Goal: Task Accomplishment & Management: Complete application form

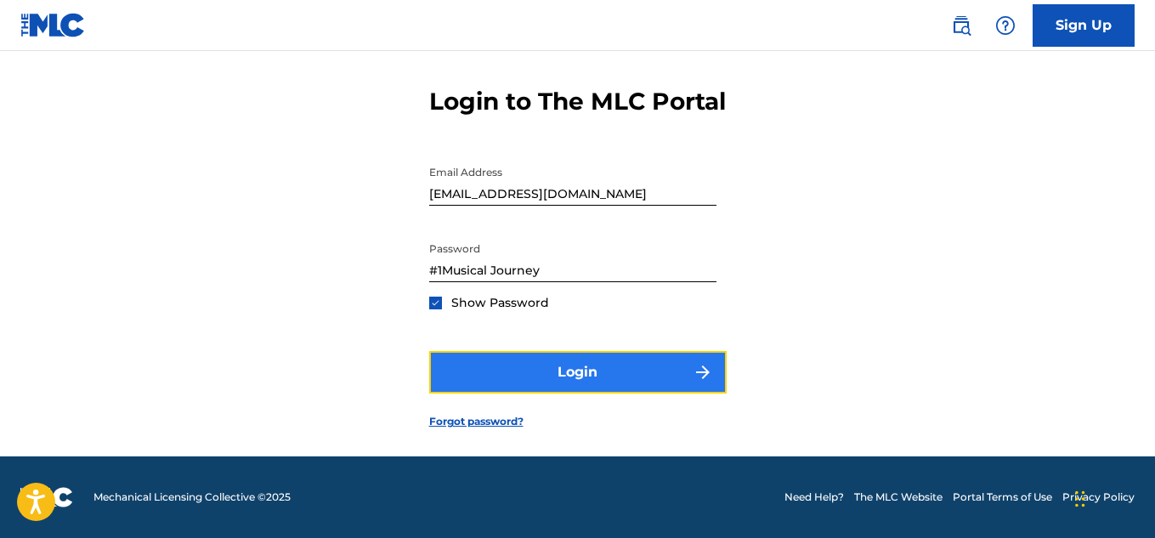
scroll to position [91, 0]
click at [548, 373] on button "Login" at bounding box center [578, 372] width 298 height 43
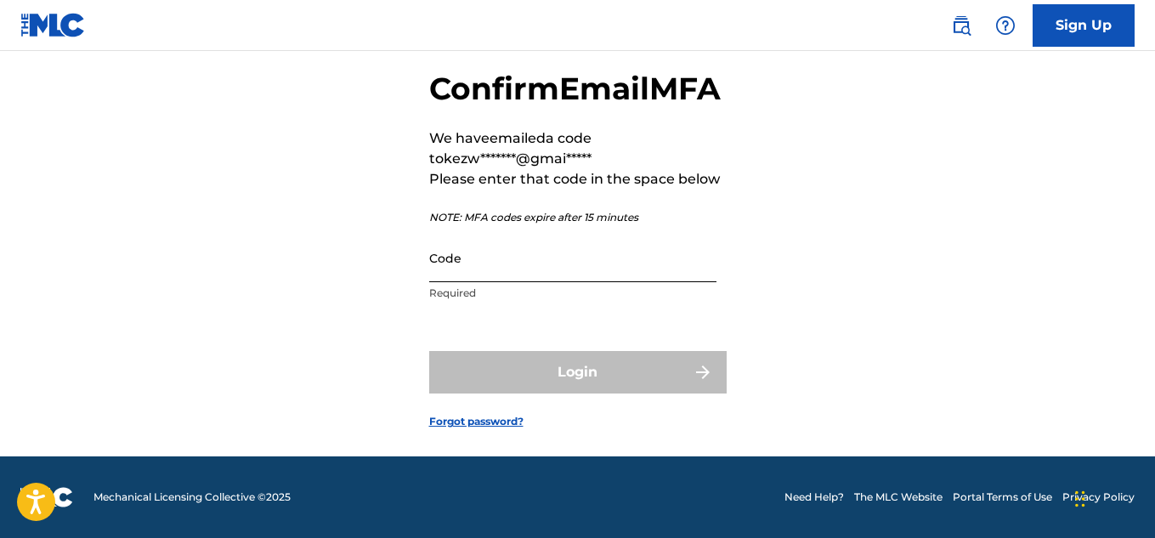
click at [552, 282] on input "Code" at bounding box center [572, 258] width 287 height 48
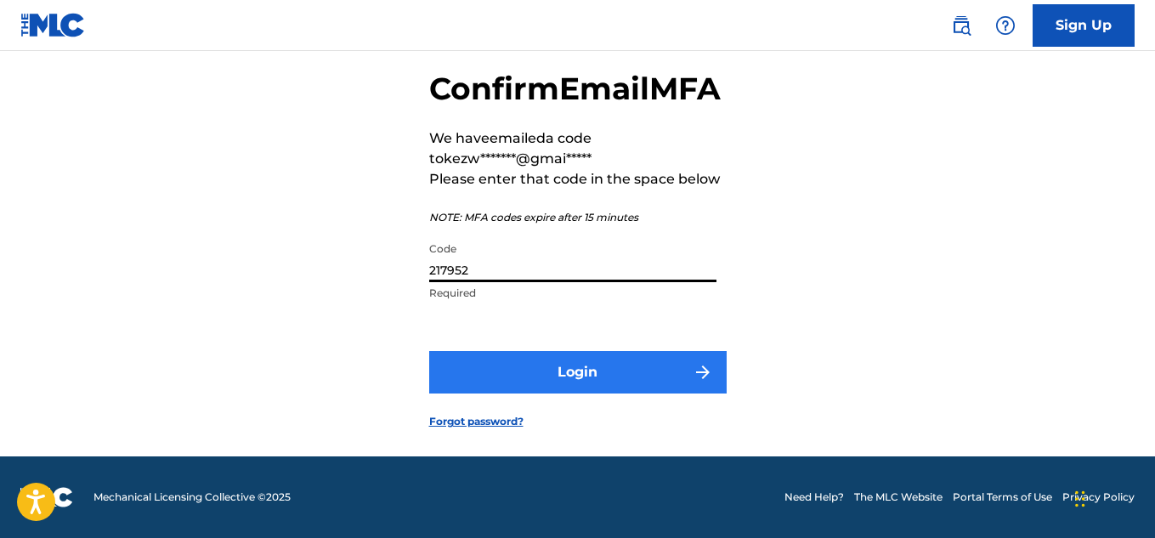
type input "217952"
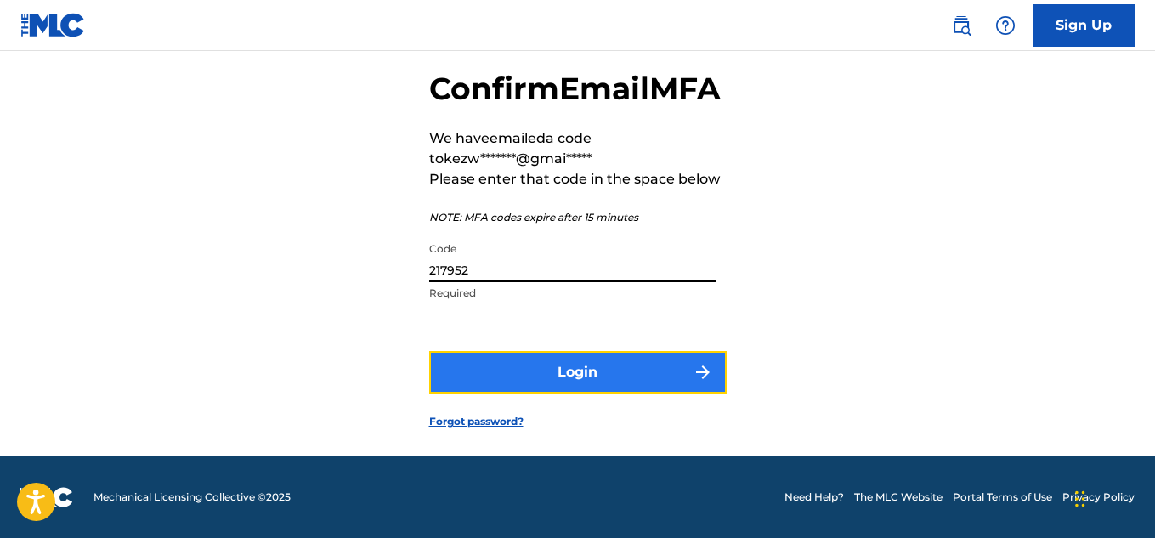
click at [545, 385] on button "Login" at bounding box center [578, 372] width 298 height 43
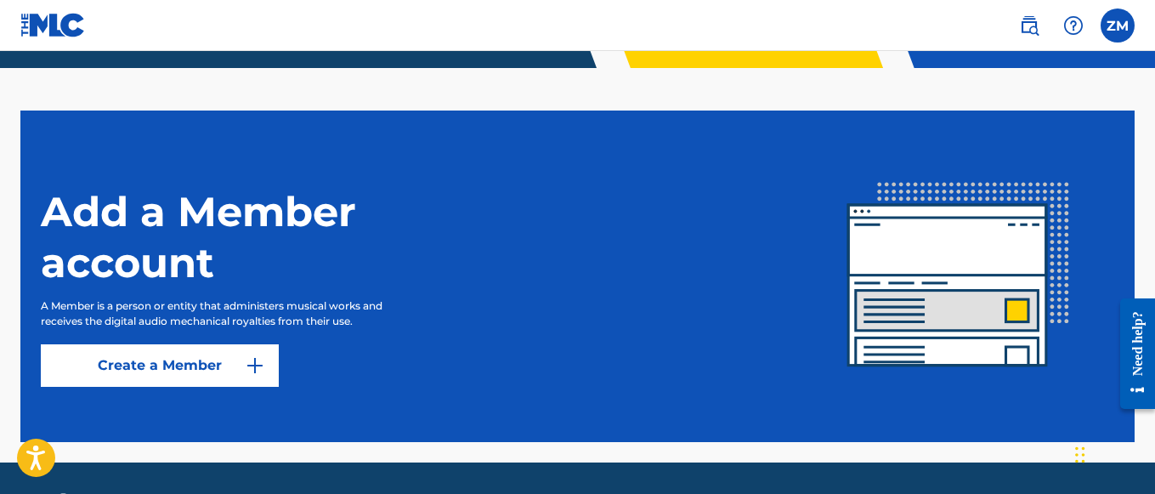
scroll to position [450, 0]
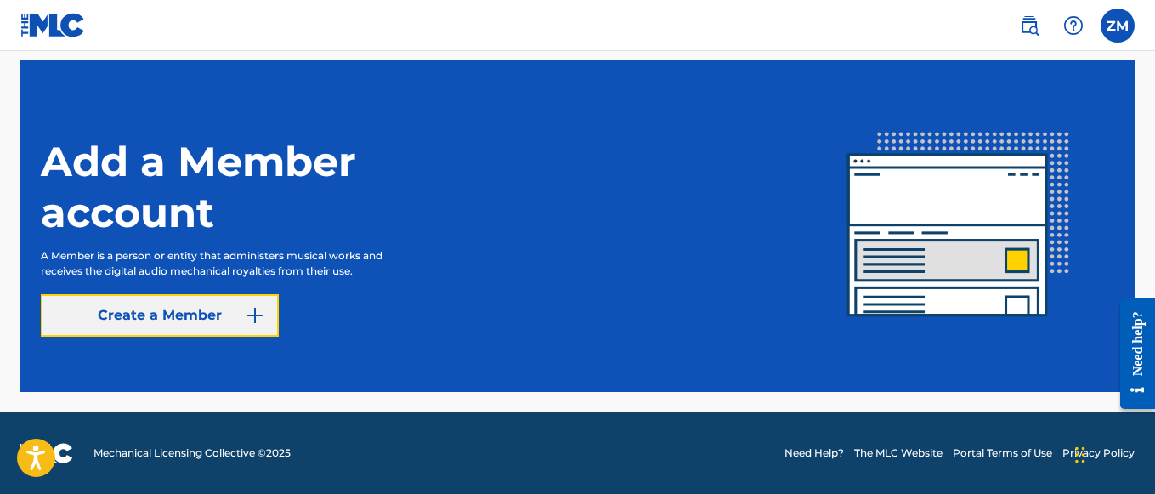
click at [232, 314] on link "Create a Member" at bounding box center [160, 315] width 238 height 43
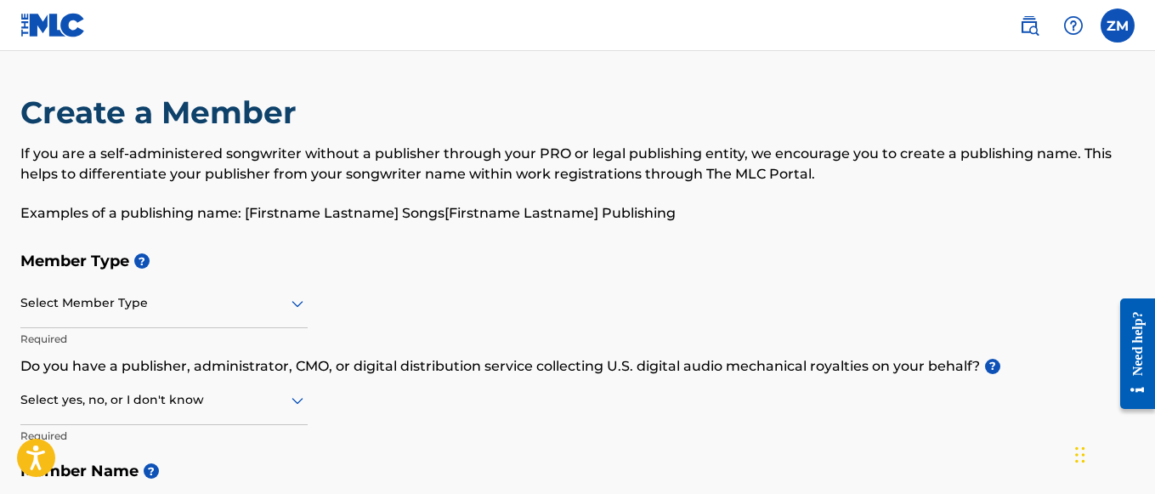
click at [232, 314] on div "Select Member Type" at bounding box center [163, 304] width 287 height 48
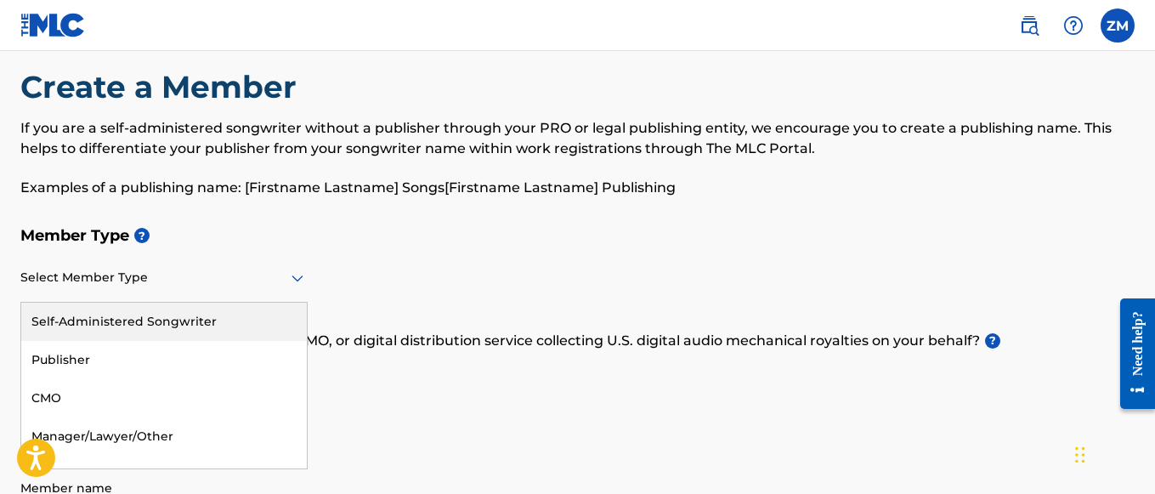
scroll to position [26, 0]
click at [230, 315] on div "Self-Administered Songwriter" at bounding box center [164, 321] width 286 height 38
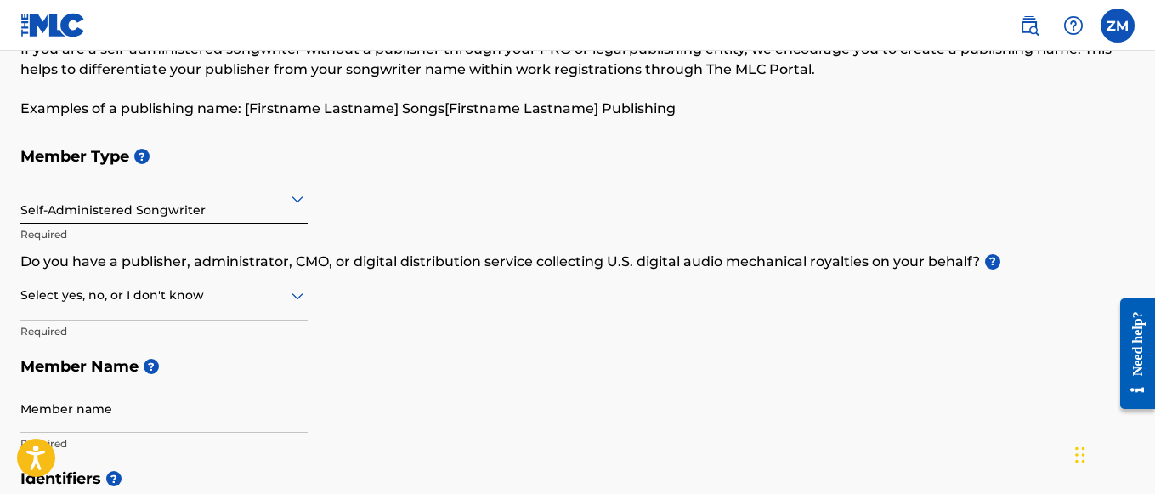
scroll to position [127, 0]
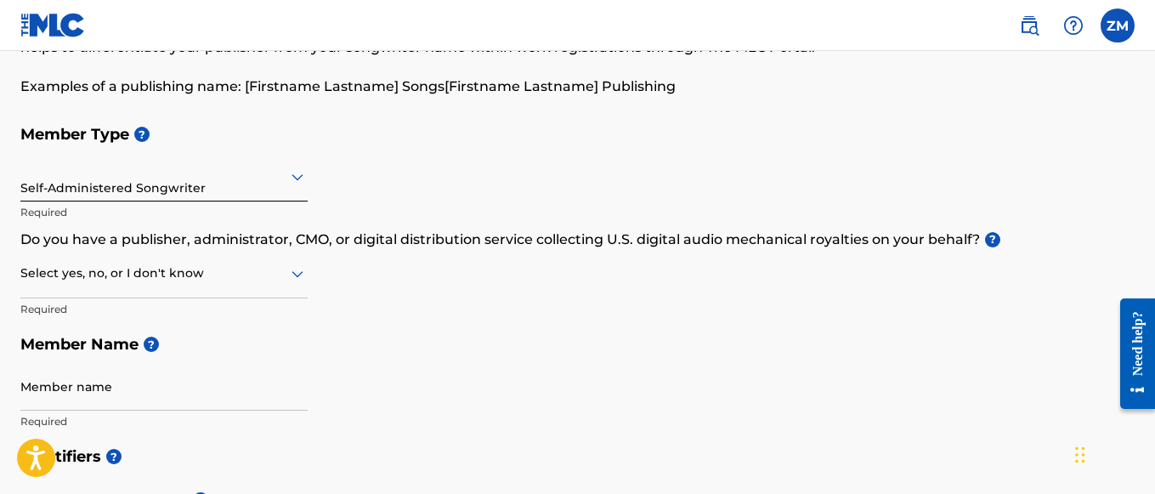
click at [250, 279] on div at bounding box center [163, 273] width 287 height 21
click at [152, 328] on div "Yes" at bounding box center [164, 317] width 286 height 38
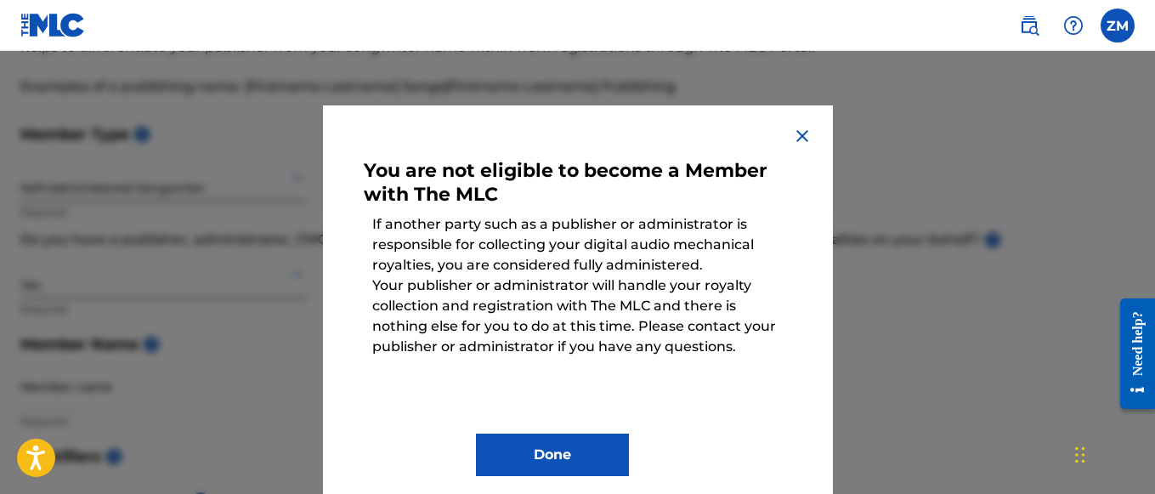
click at [152, 328] on div at bounding box center [577, 298] width 1155 height 494
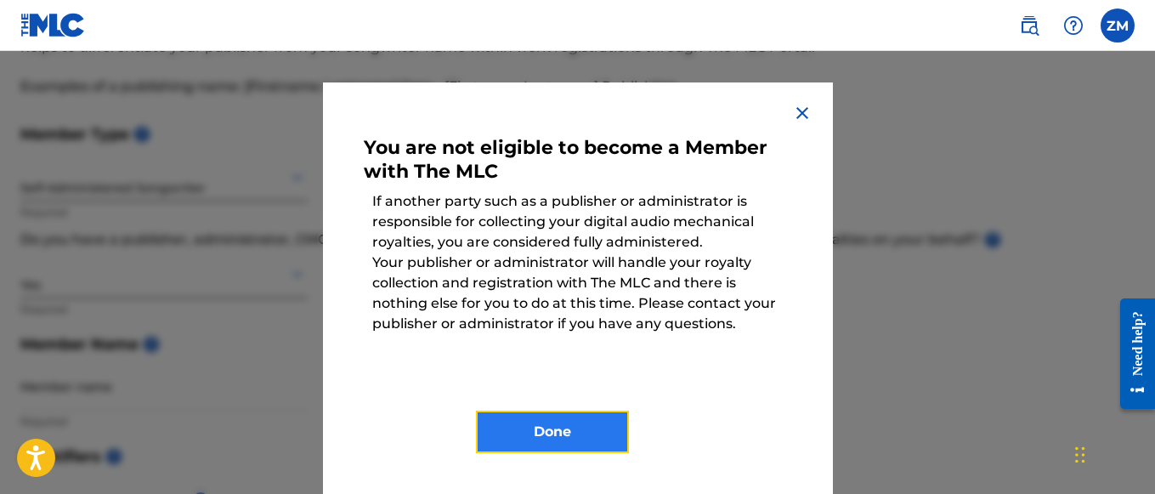
click at [523, 429] on button "Done" at bounding box center [552, 432] width 153 height 43
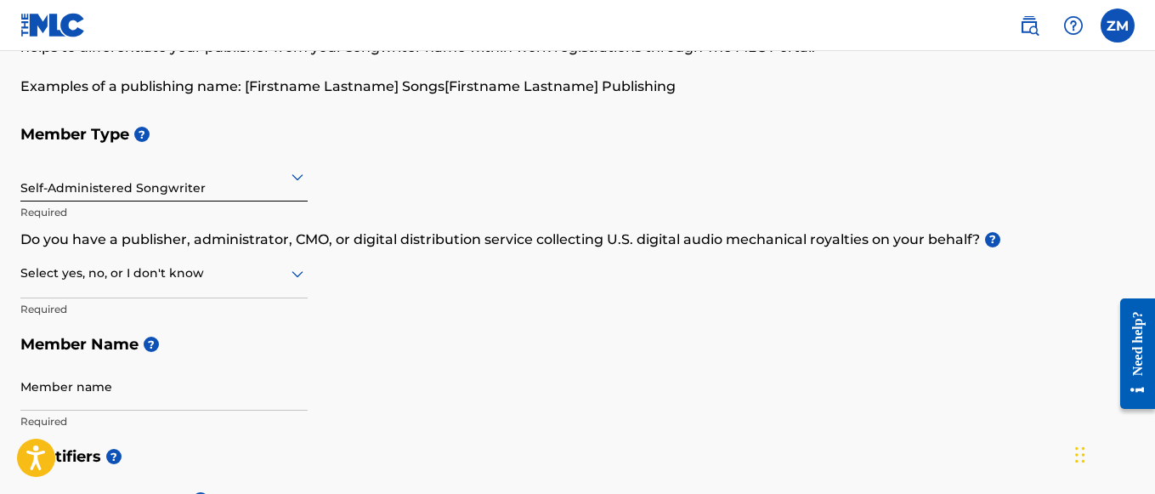
click at [255, 292] on div "Select yes, no, or I don't know" at bounding box center [163, 274] width 287 height 48
click at [228, 347] on div "No" at bounding box center [164, 356] width 286 height 38
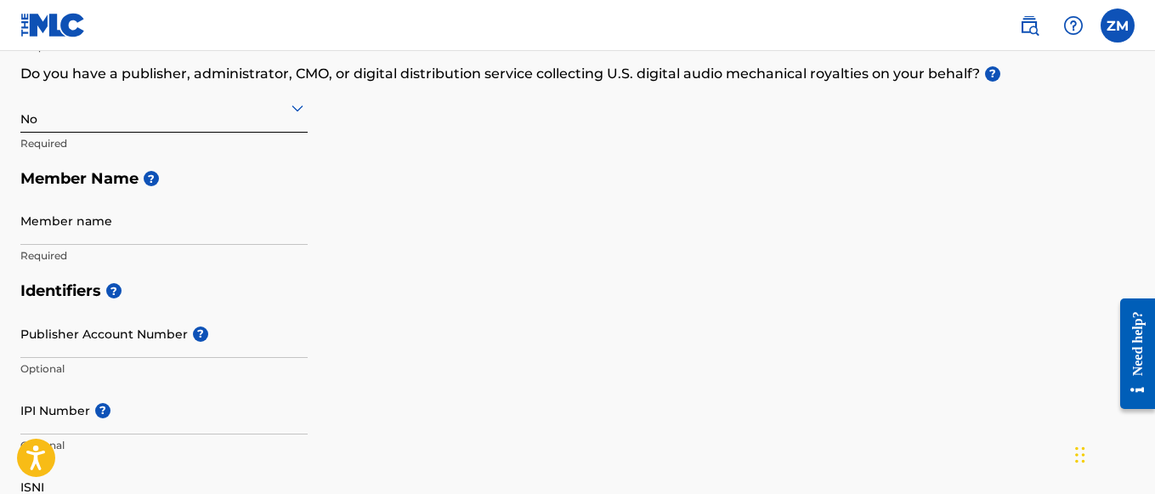
scroll to position [308, 0]
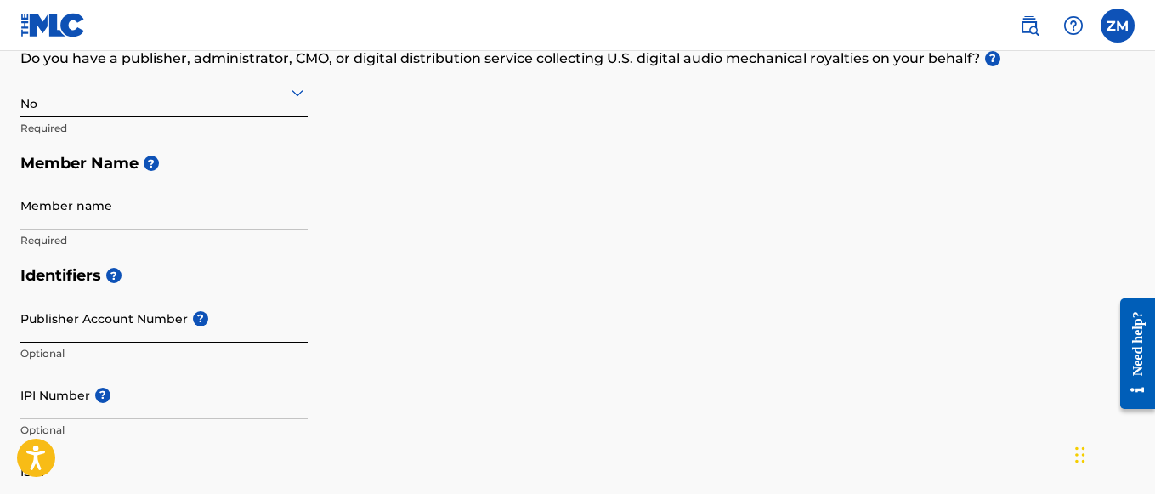
click at [216, 337] on input "Publisher Account Number ?" at bounding box center [163, 318] width 287 height 48
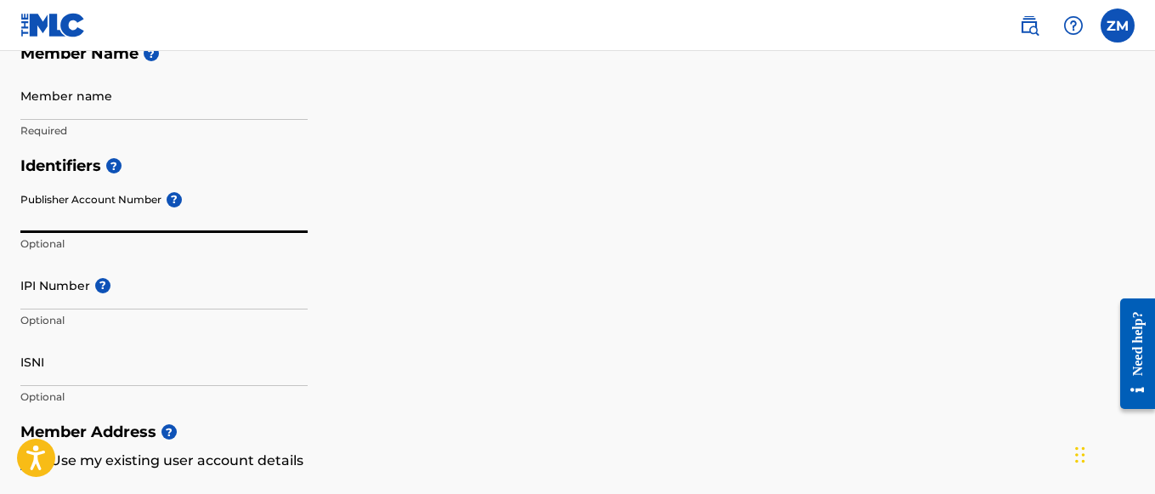
scroll to position [416, 0]
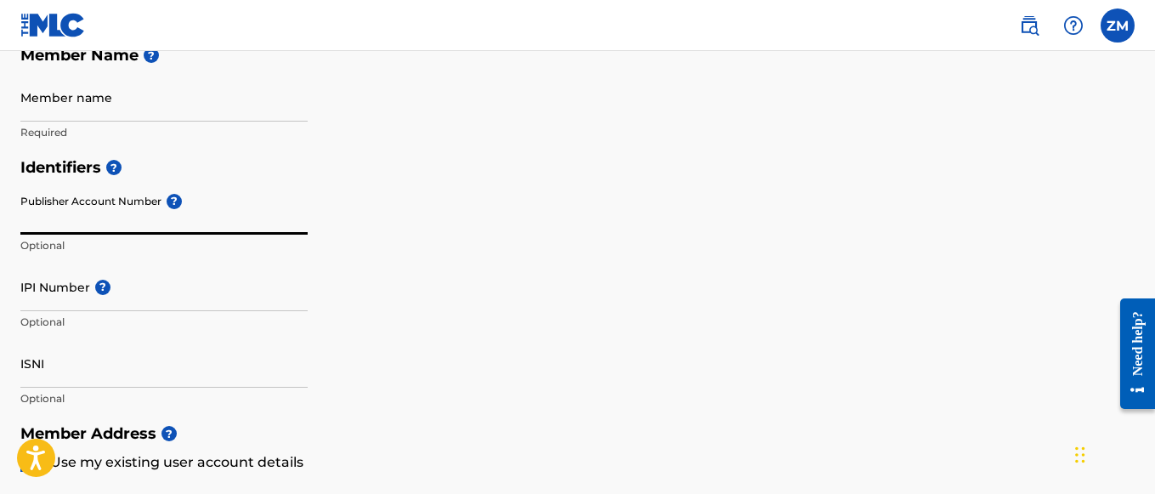
click at [28, 316] on p "Optional" at bounding box center [163, 322] width 287 height 15
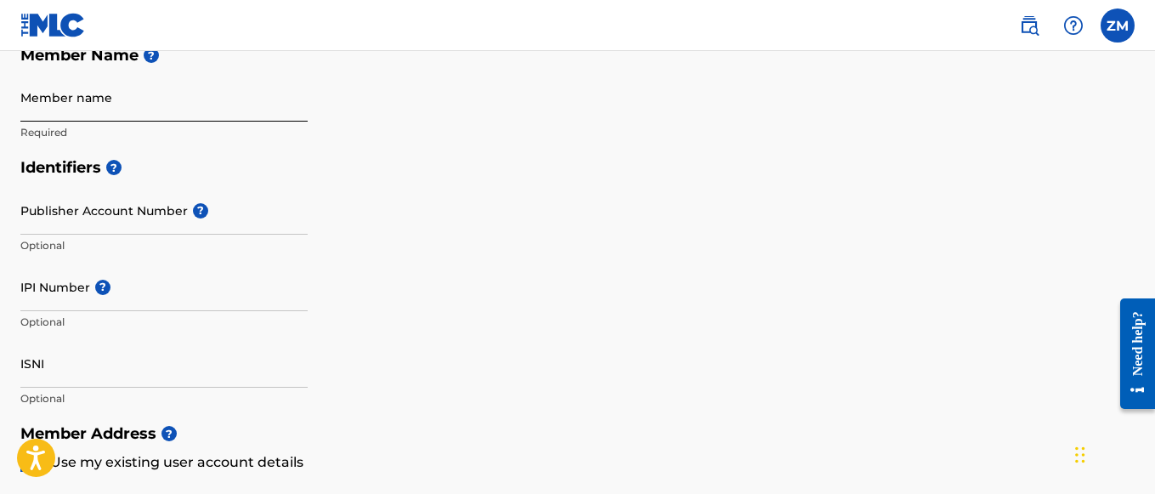
click at [96, 98] on input "Member name" at bounding box center [163, 97] width 287 height 48
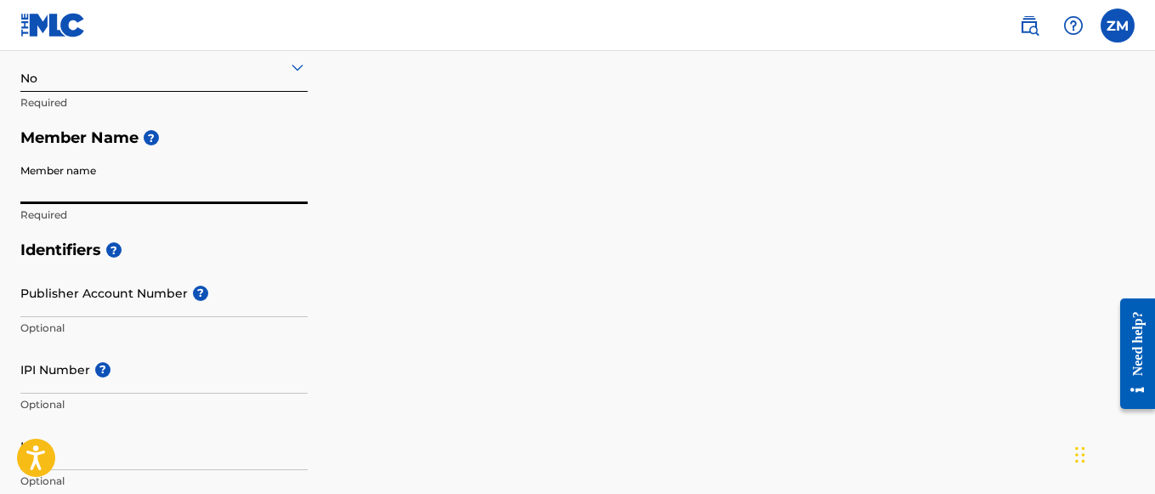
scroll to position [331, 0]
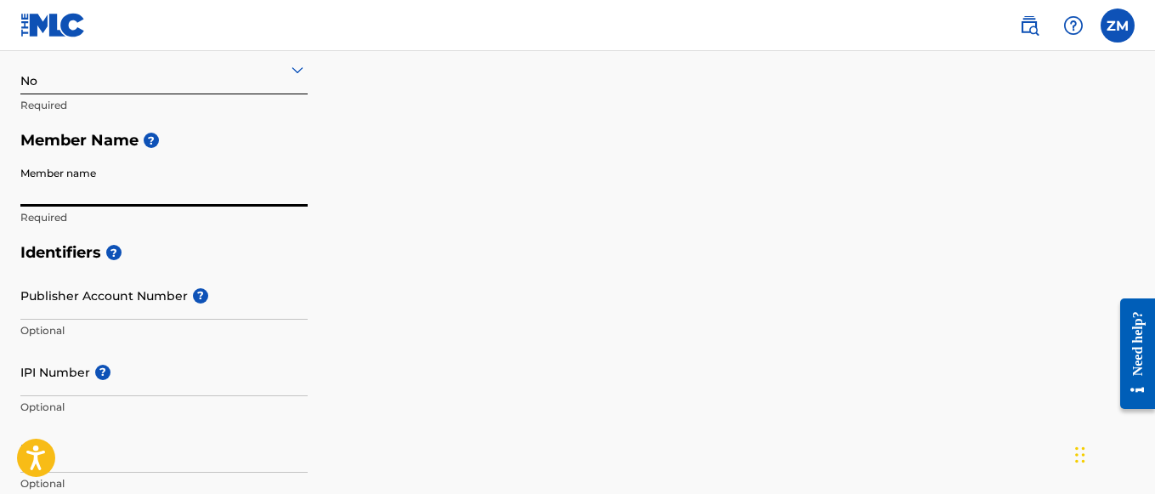
click at [113, 184] on input "Member name" at bounding box center [163, 182] width 287 height 48
type input "[PERSON_NAME]"
click at [129, 296] on input "Publisher Account Number ?" at bounding box center [163, 295] width 287 height 48
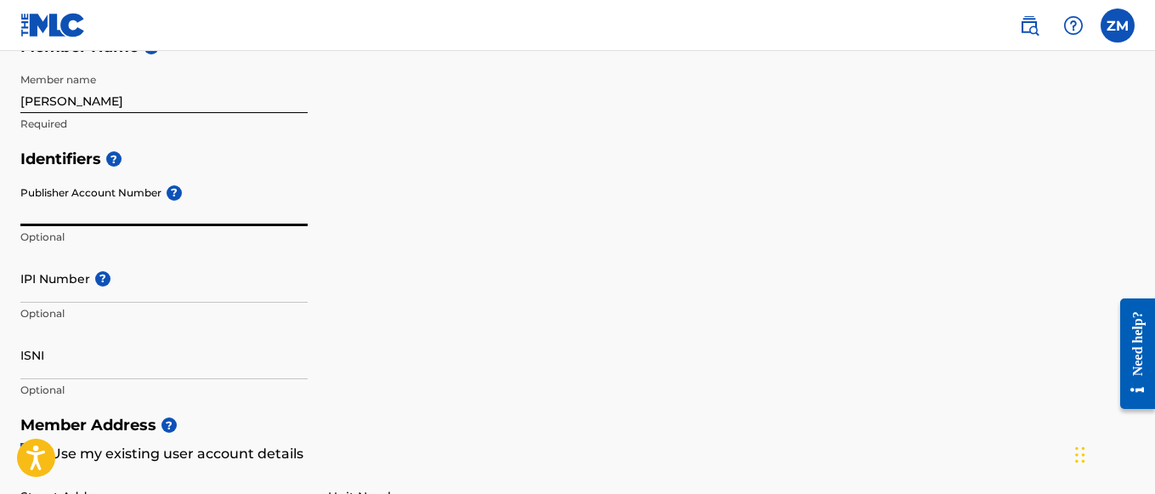
scroll to position [438, 0]
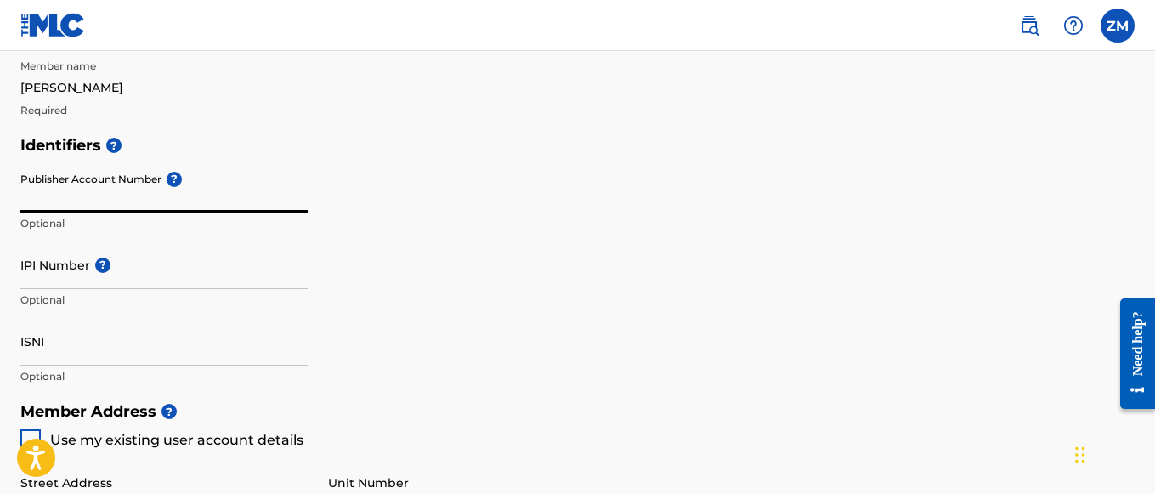
click at [625, 378] on div "Identifiers ? Publisher Account Number ? Optional IPI Number ? Optional ISNI Op…" at bounding box center [577, 261] width 1114 height 266
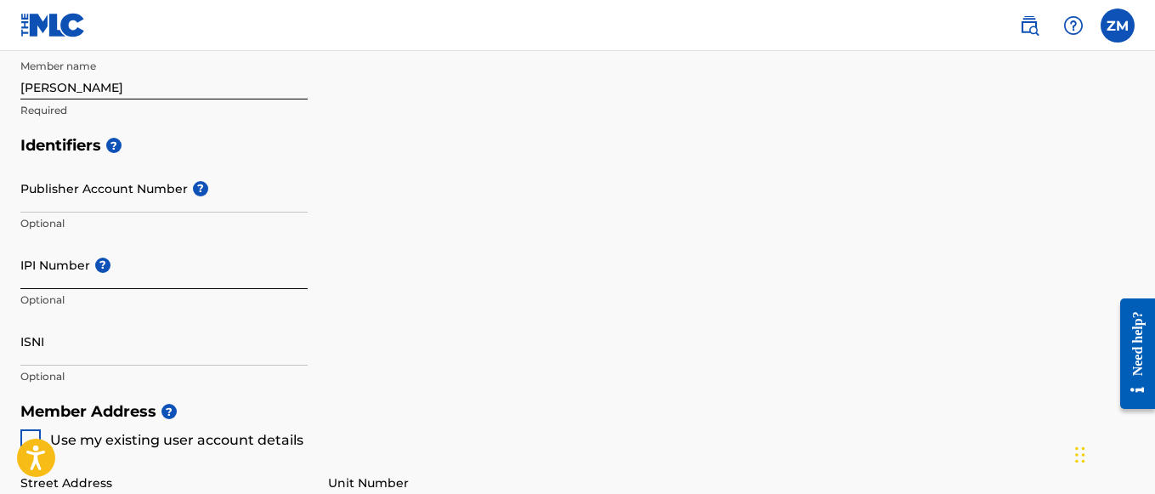
click at [171, 270] on input "IPI Number ?" at bounding box center [163, 265] width 287 height 48
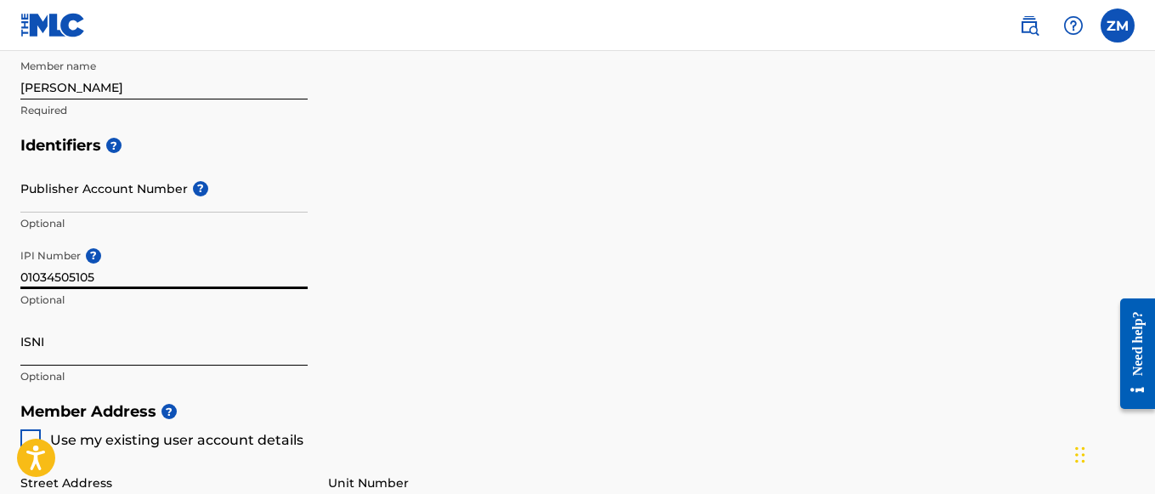
type input "01034505105"
click at [136, 360] on input "ISNI" at bounding box center [163, 341] width 287 height 48
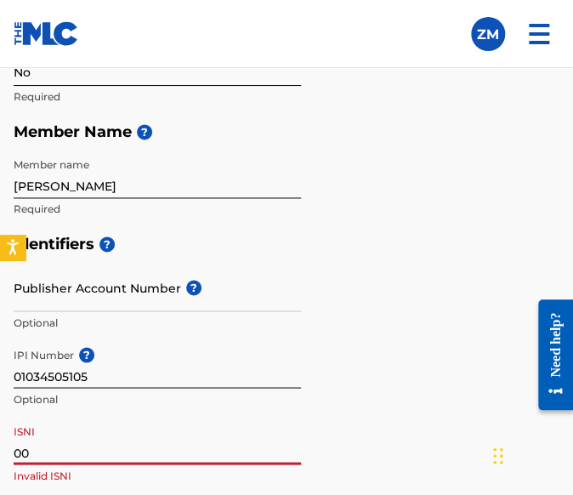
click at [74, 453] on input "00" at bounding box center [157, 440] width 287 height 48
type input "00000000528389473"
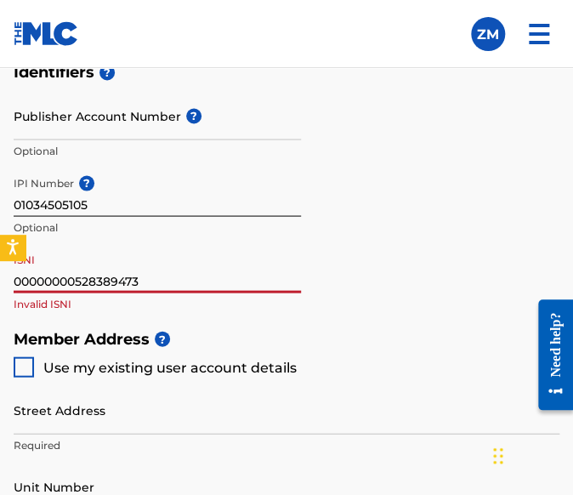
scroll to position [617, 0]
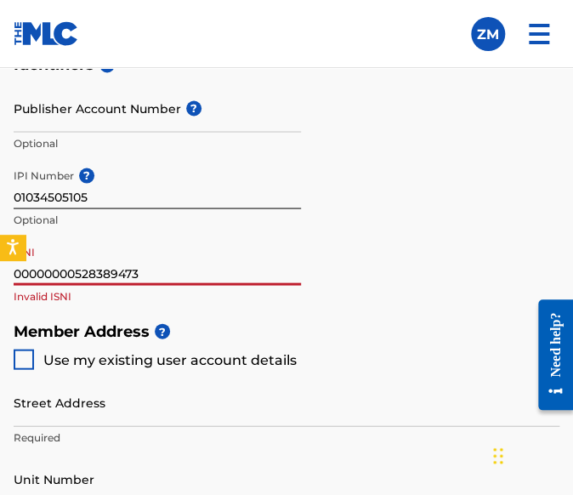
drag, startPoint x: 203, startPoint y: 279, endPoint x: 0, endPoint y: 186, distance: 223.3
click at [0, 186] on div "Create a Member If you are a self-administered songwriter without a publisher t…" at bounding box center [286, 327] width 573 height 1668
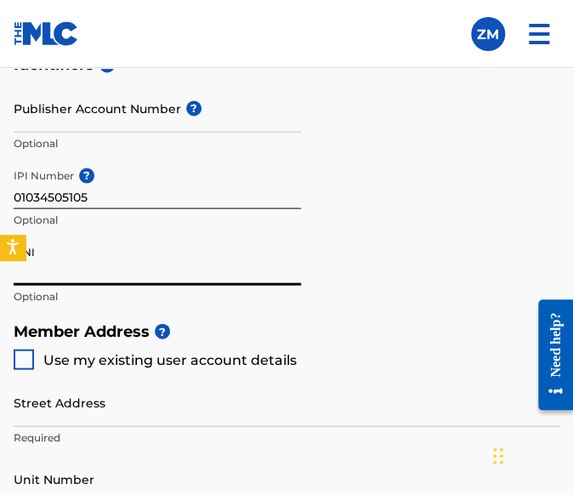
click at [350, 268] on div "Identifiers ? Publisher Account Number ? Optional IPI Number ? 01034505105 Opti…" at bounding box center [287, 180] width 546 height 266
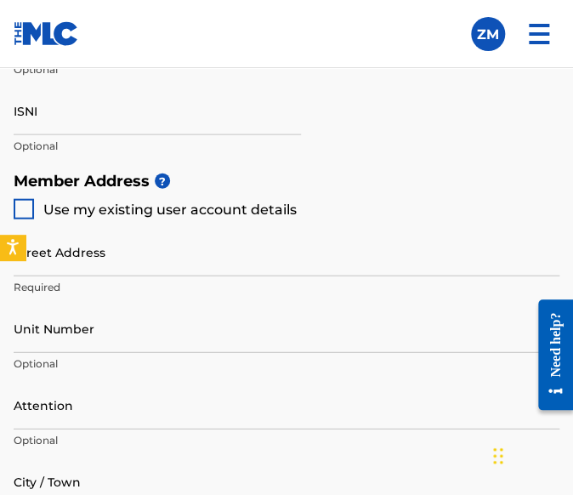
scroll to position [791, 0]
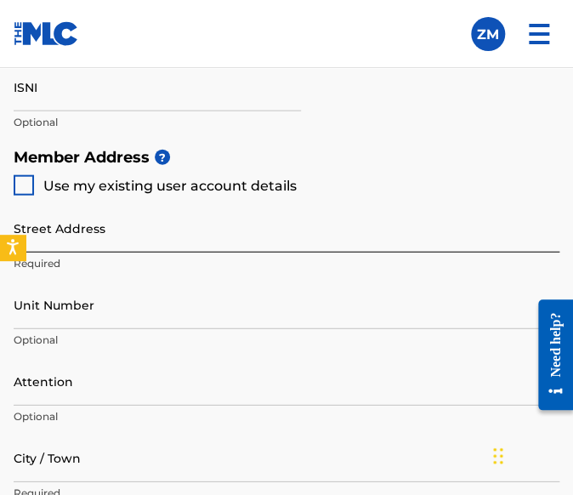
click at [82, 241] on input "Street Address" at bounding box center [287, 228] width 546 height 48
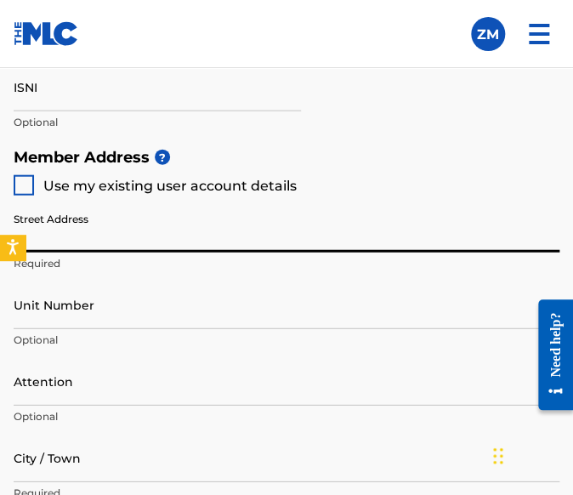
click at [21, 179] on div at bounding box center [24, 185] width 20 height 20
type input "[STREET_ADDRESS][PERSON_NAME]"
type input "Brentwood"
type input "11717"
type input "631"
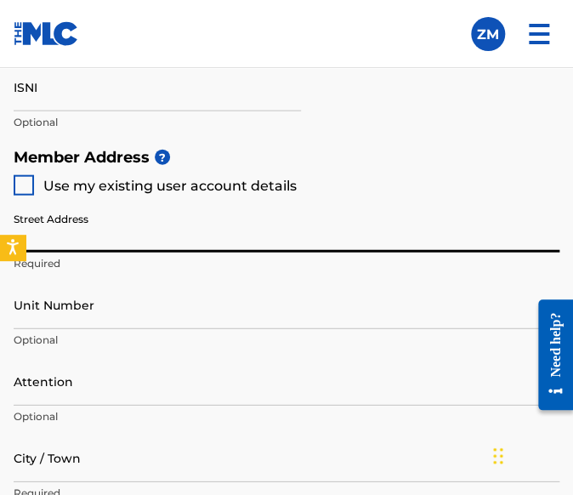
type input "8821196"
type input "[EMAIL_ADDRESS][DOMAIN_NAME]"
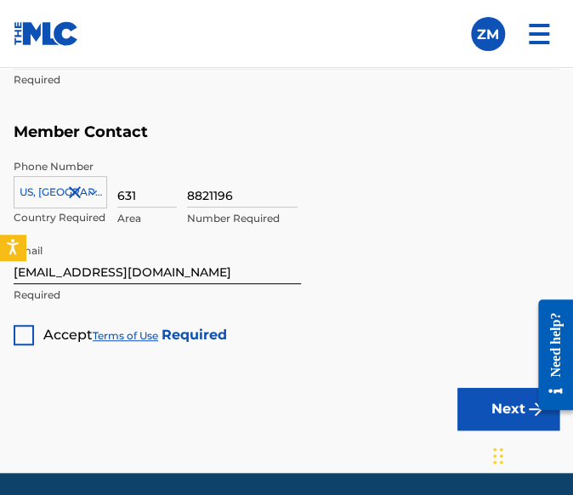
scroll to position [1434, 0]
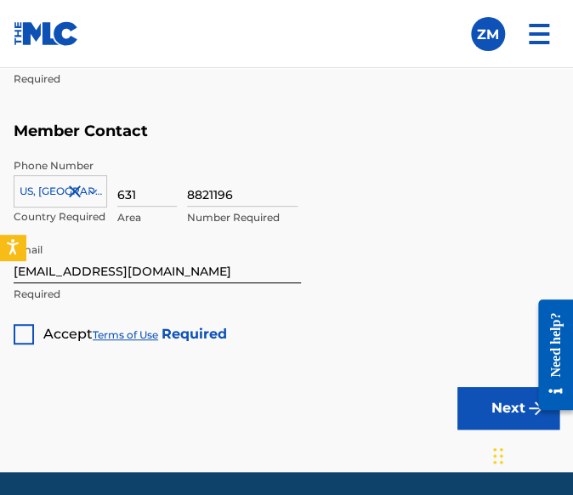
click at [26, 335] on div at bounding box center [24, 334] width 20 height 20
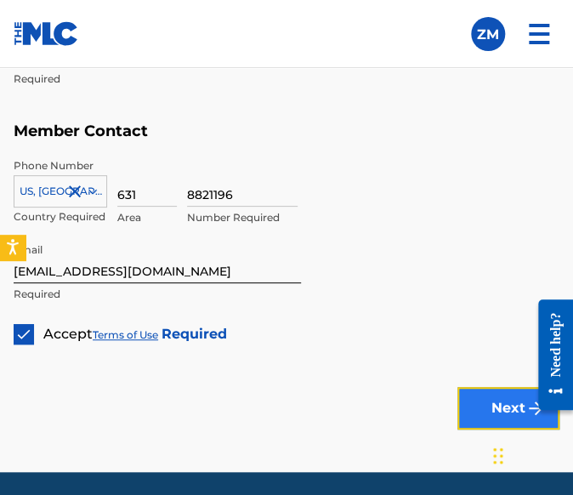
click at [484, 397] on button "Next" at bounding box center [508, 408] width 102 height 43
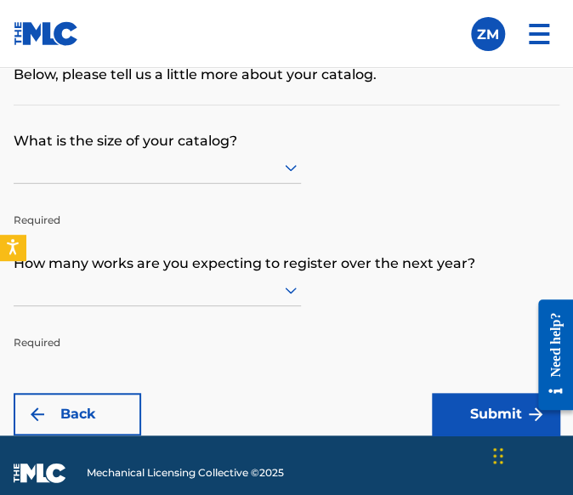
scroll to position [97, 0]
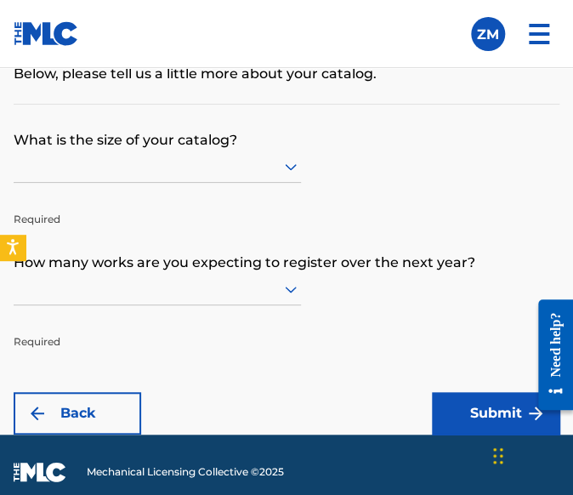
click at [276, 167] on div at bounding box center [157, 166] width 287 height 21
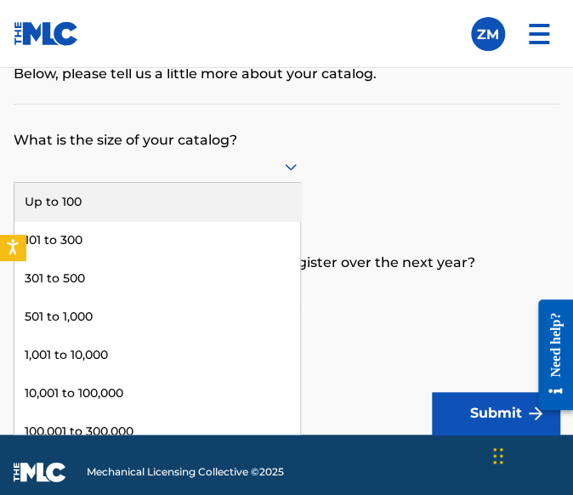
click at [184, 205] on div "Up to 100" at bounding box center [157, 202] width 286 height 38
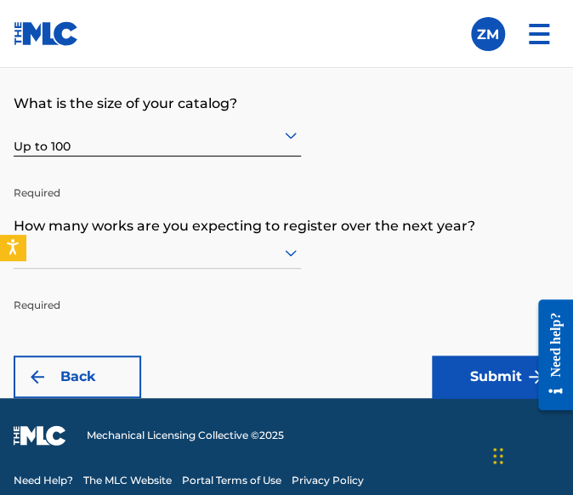
scroll to position [147, 0]
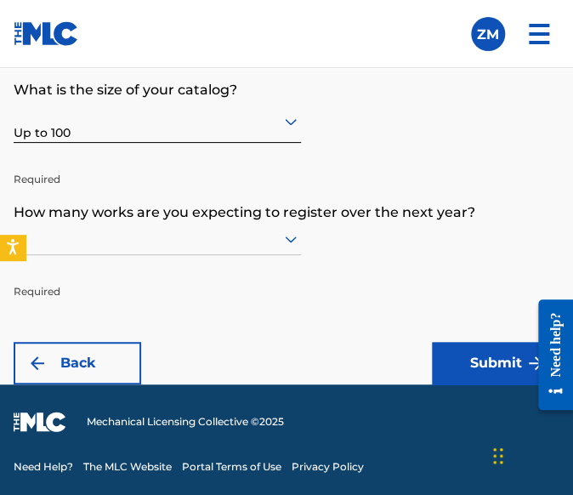
click at [289, 242] on div at bounding box center [157, 239] width 287 height 32
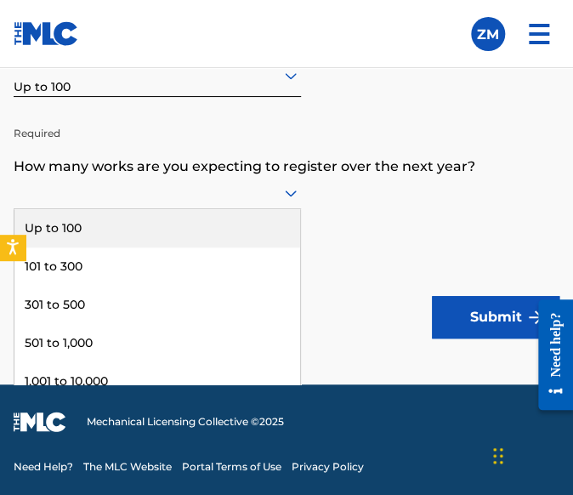
scroll to position [47, 0]
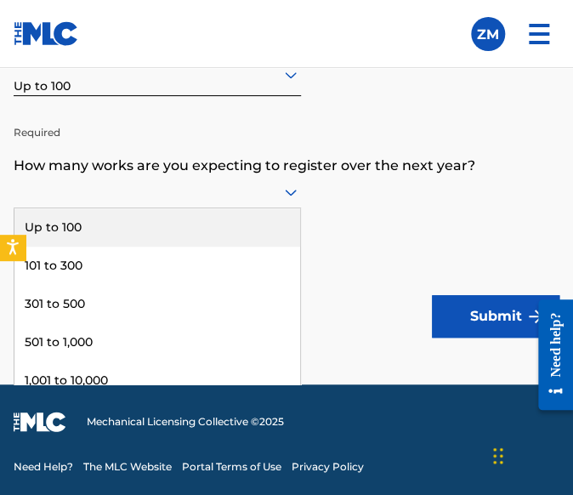
click at [213, 230] on div "Up to 100" at bounding box center [157, 227] width 286 height 38
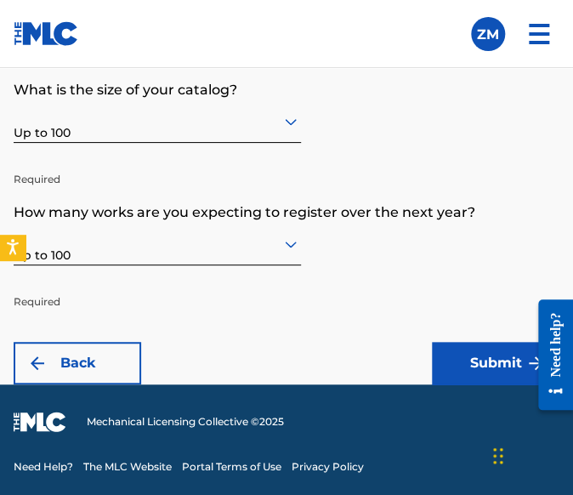
scroll to position [0, 0]
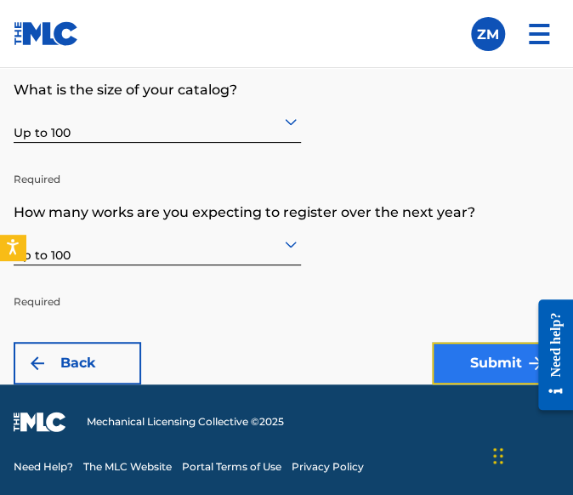
click at [473, 371] on button "Submit" at bounding box center [496, 363] width 128 height 43
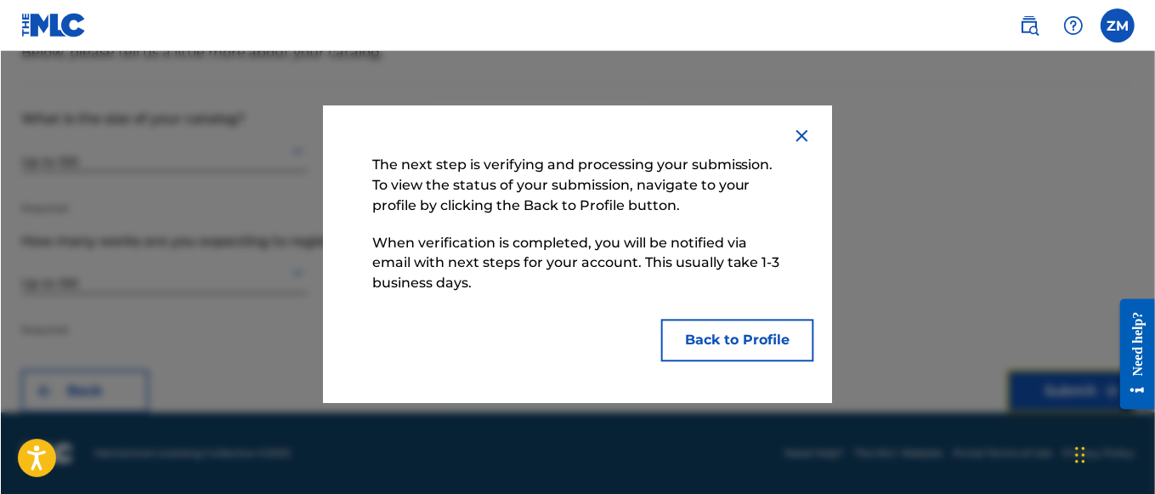
scroll to position [101, 0]
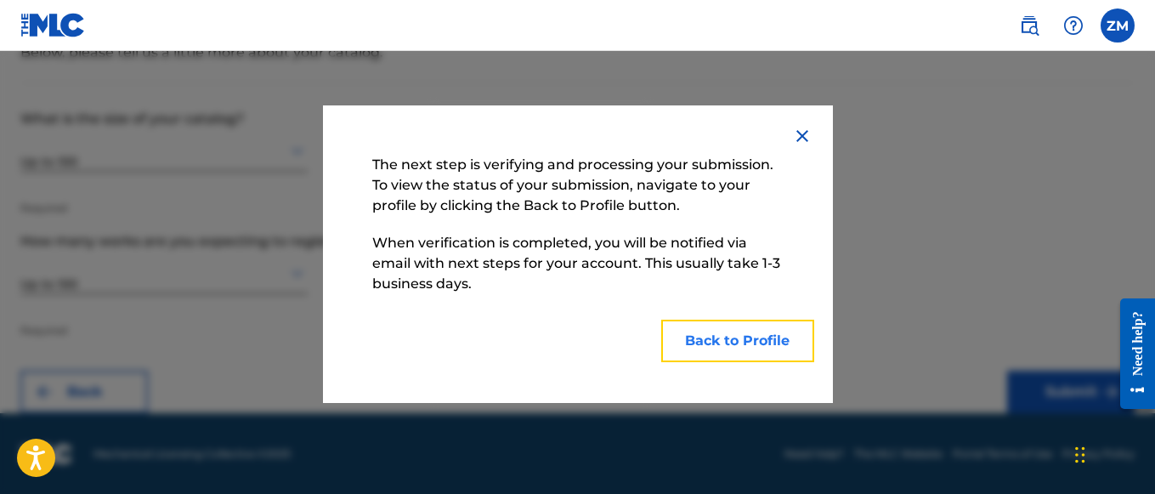
click at [720, 340] on button "Back to Profile" at bounding box center [737, 341] width 153 height 43
